Goal: Task Accomplishment & Management: Use online tool/utility

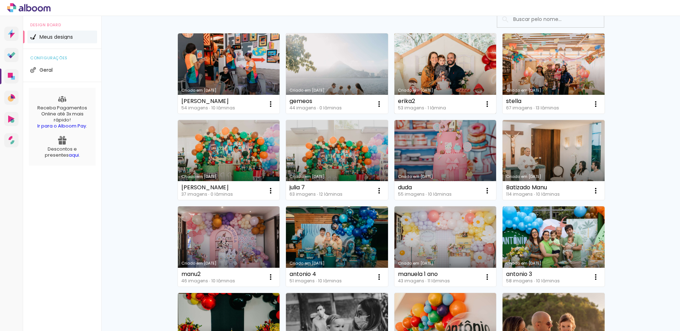
scroll to position [142, 0]
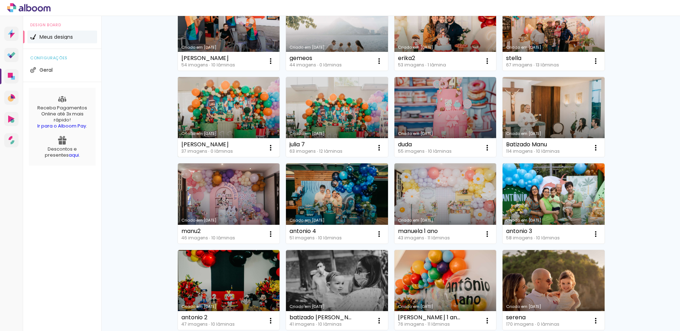
click at [233, 106] on link "Criado em 04/07/25" at bounding box center [229, 117] width 102 height 80
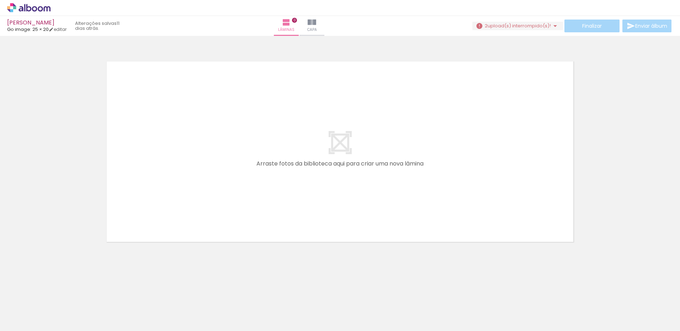
click at [509, 27] on span "upload(s) interrompido(s)!" at bounding box center [518, 25] width 63 height 7
click at [0, 0] on slot "Buscar arquivos interrompidos" at bounding box center [0, 0] width 0 height 0
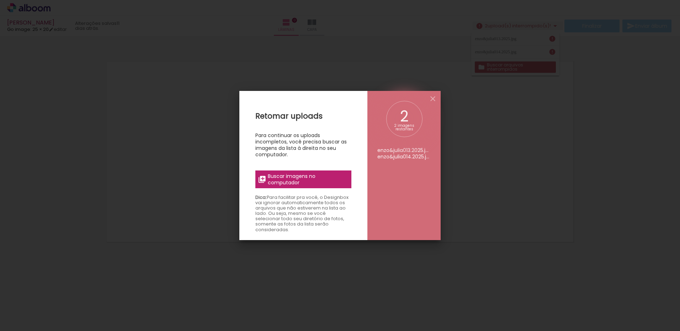
click at [332, 178] on span "Buscar imagens no computador" at bounding box center [307, 179] width 79 height 13
click at [0, 0] on input "file" at bounding box center [0, 0] width 0 height 0
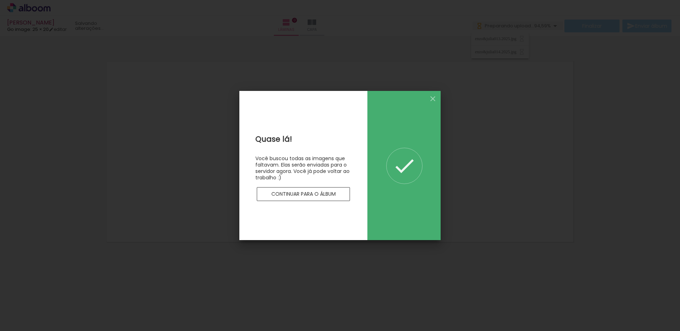
click at [314, 199] on paper-button "Continuar para o álbum" at bounding box center [303, 194] width 93 height 14
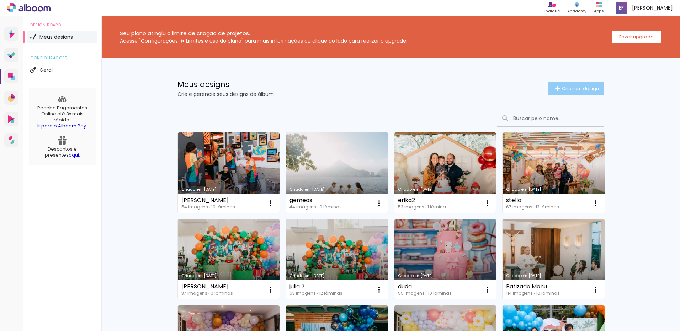
click at [584, 92] on paper-button "Criar um design" at bounding box center [576, 88] width 56 height 13
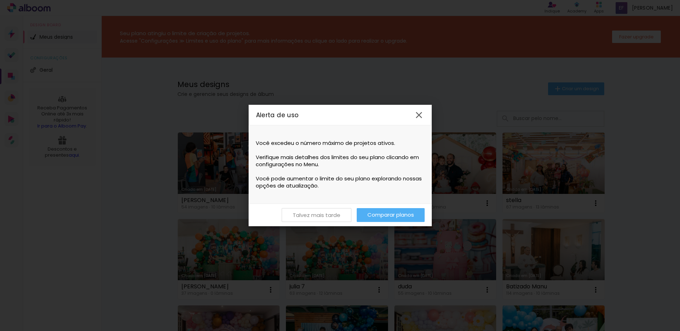
click at [0, 0] on slot "Talvez mais tarde" at bounding box center [0, 0] width 0 height 0
